Goal: Find specific page/section: Find specific page/section

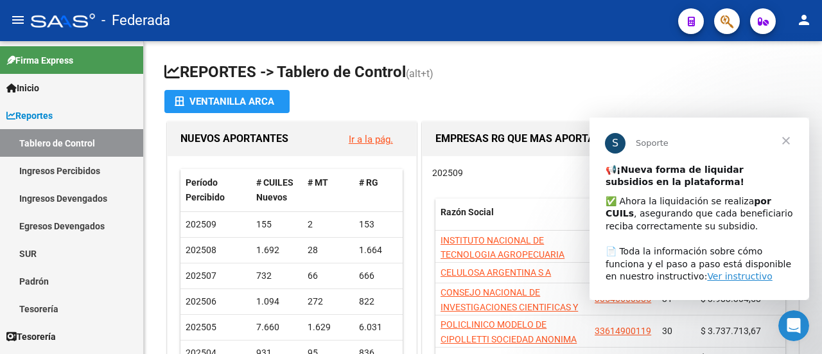
click at [787, 139] on span "Cerrar" at bounding box center [786, 140] width 46 height 46
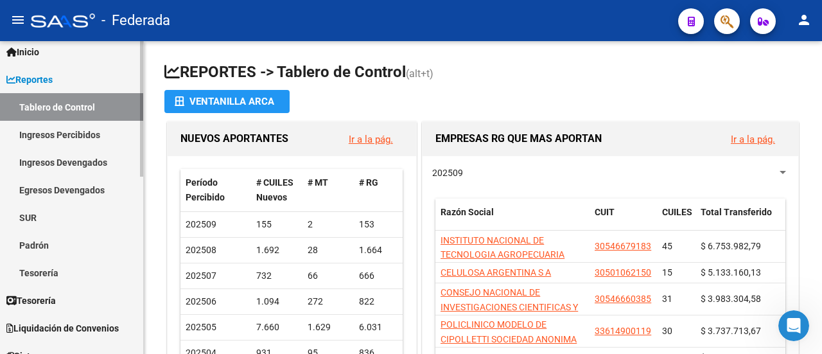
scroll to position [64, 0]
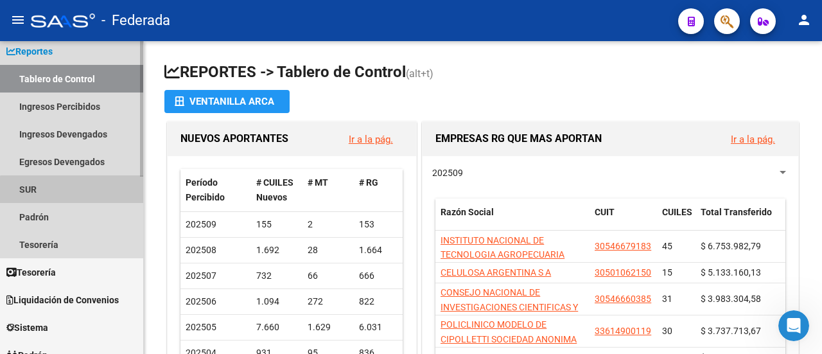
click at [75, 193] on link "SUR" at bounding box center [71, 189] width 143 height 28
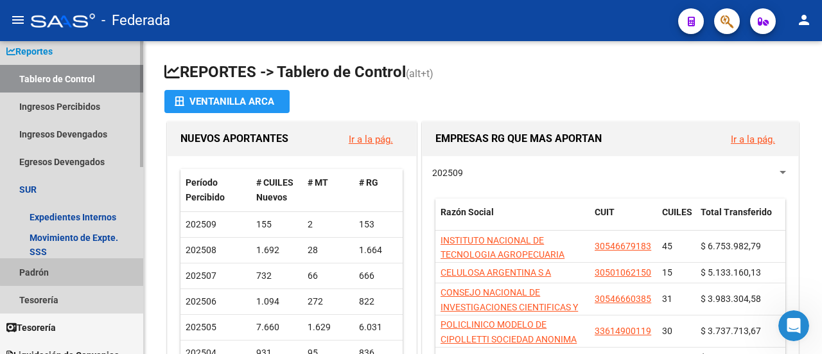
click at [78, 268] on link "Padrón" at bounding box center [71, 272] width 143 height 28
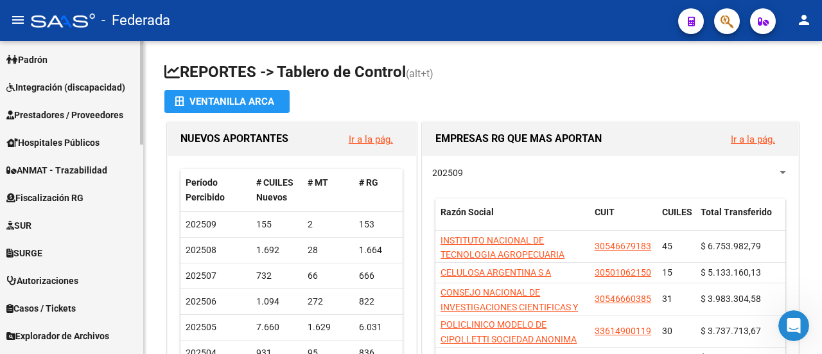
scroll to position [631, 0]
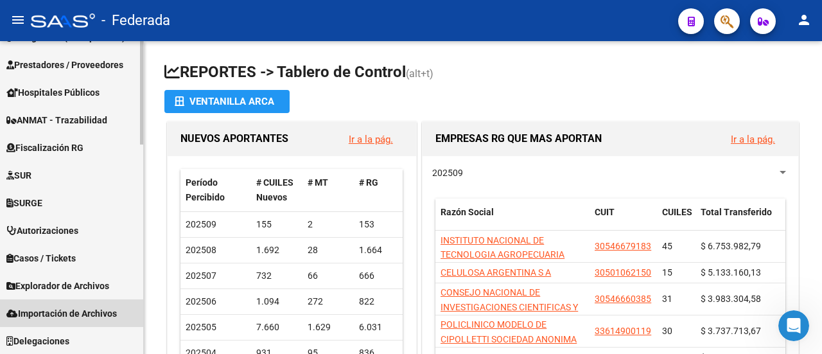
click at [90, 317] on span "Importación de Archivos" at bounding box center [61, 313] width 110 height 14
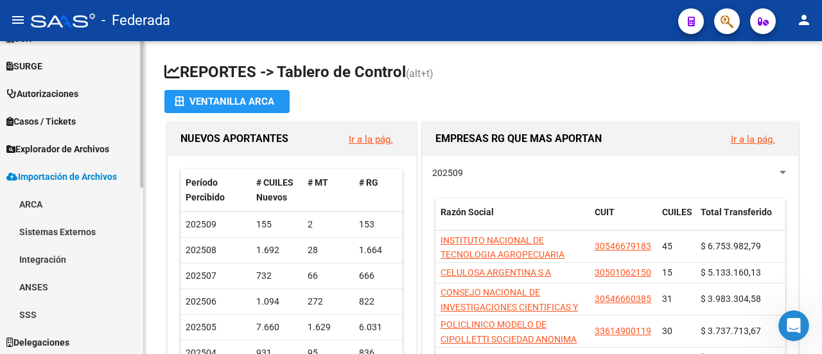
scroll to position [354, 0]
click at [68, 313] on link "SSS" at bounding box center [71, 313] width 143 height 28
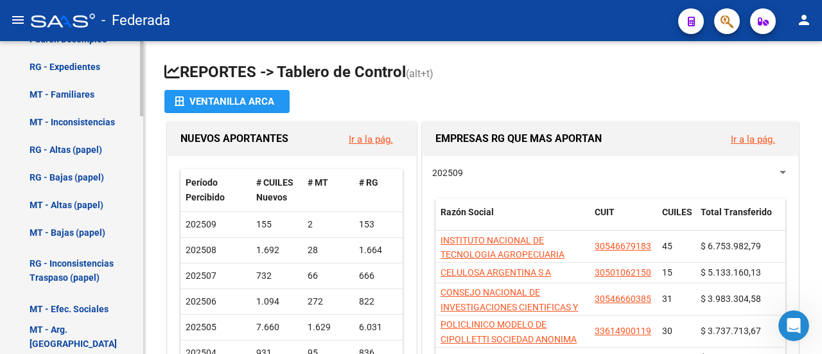
scroll to position [984, 0]
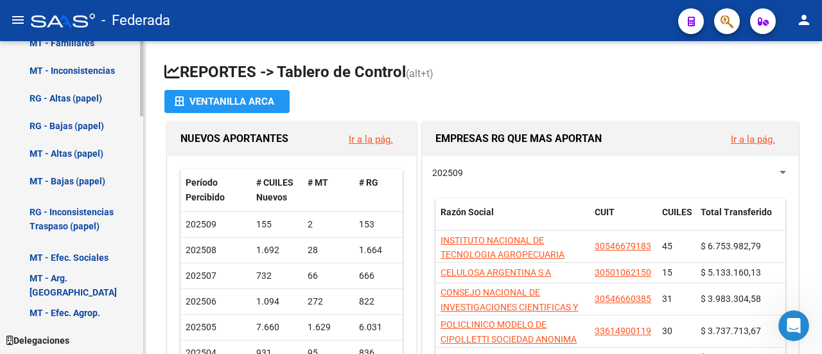
click at [143, 307] on mat-sidenav "Firma Express Inicio Instructivos Contacto OS Reportes Tablero de Control Ingre…" at bounding box center [72, 197] width 144 height 313
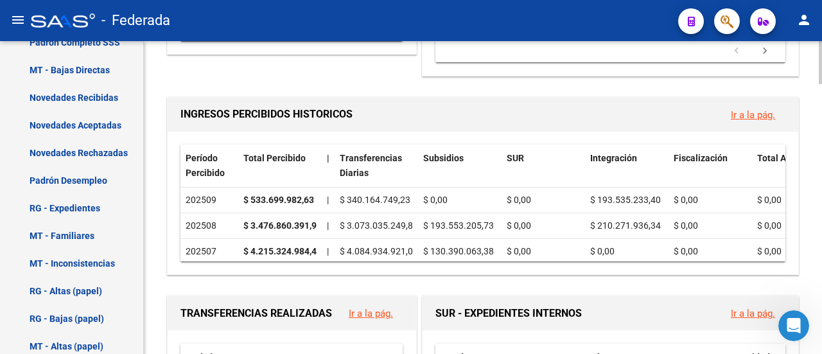
scroll to position [385, 0]
click at [98, 153] on link "Novedades Rechazadas" at bounding box center [71, 153] width 143 height 28
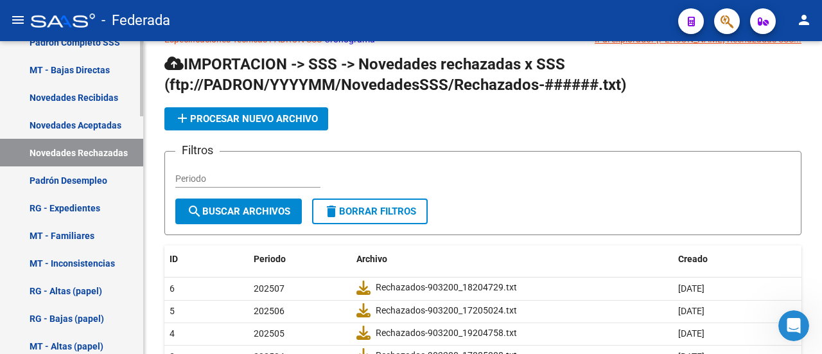
scroll to position [165, 0]
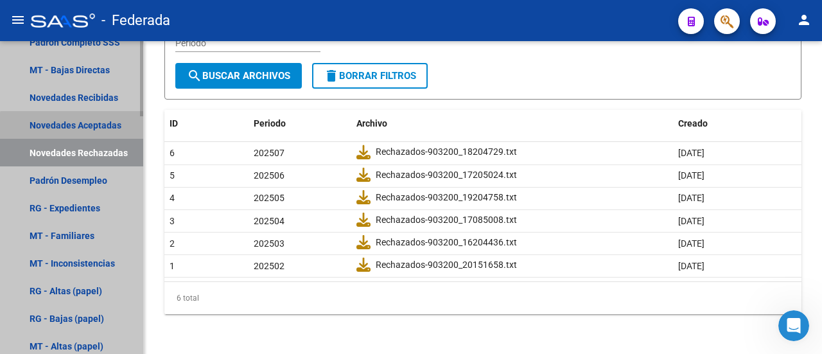
click at [94, 128] on link "Novedades Aceptadas" at bounding box center [71, 125] width 143 height 28
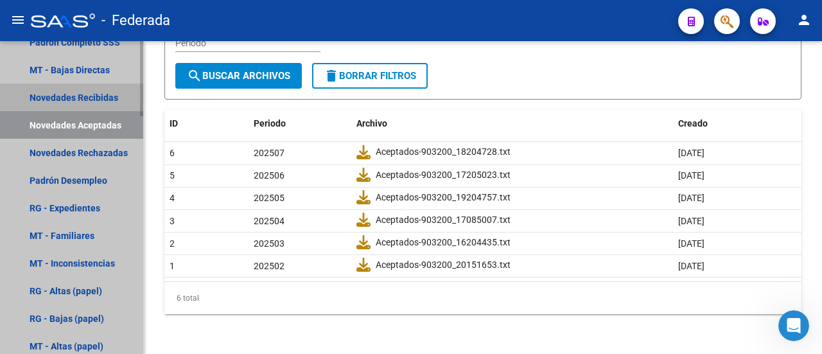
click at [91, 100] on link "Novedades Recibidas" at bounding box center [71, 97] width 143 height 28
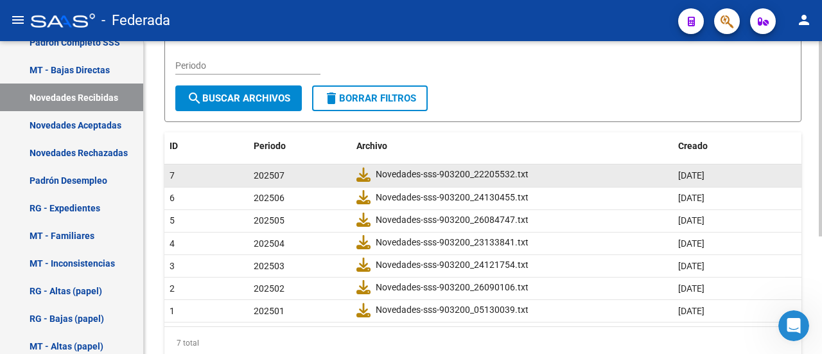
scroll to position [188, 0]
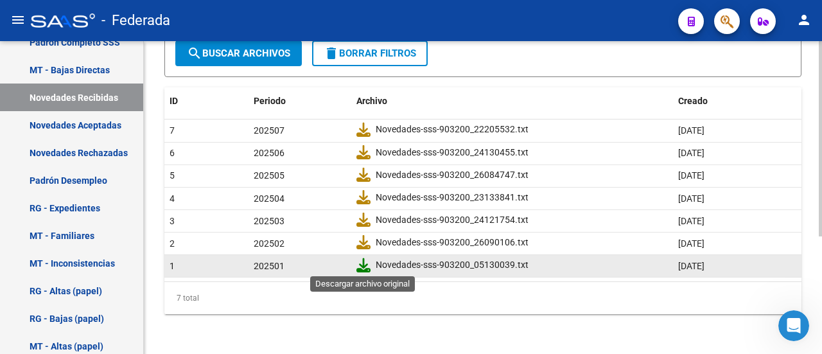
click at [362, 263] on icon at bounding box center [363, 265] width 14 height 14
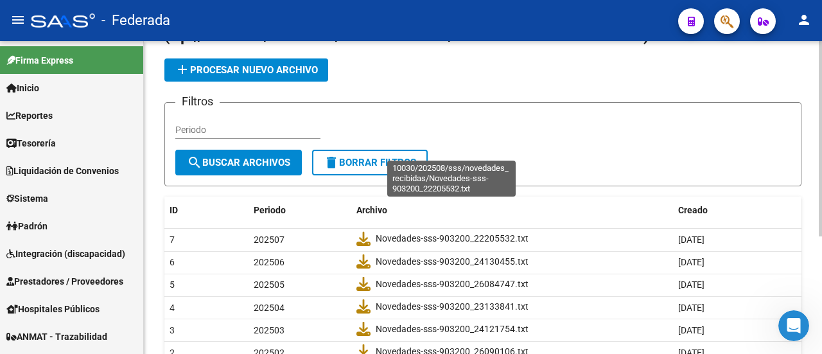
scroll to position [0, 0]
